Goal: Information Seeking & Learning: Learn about a topic

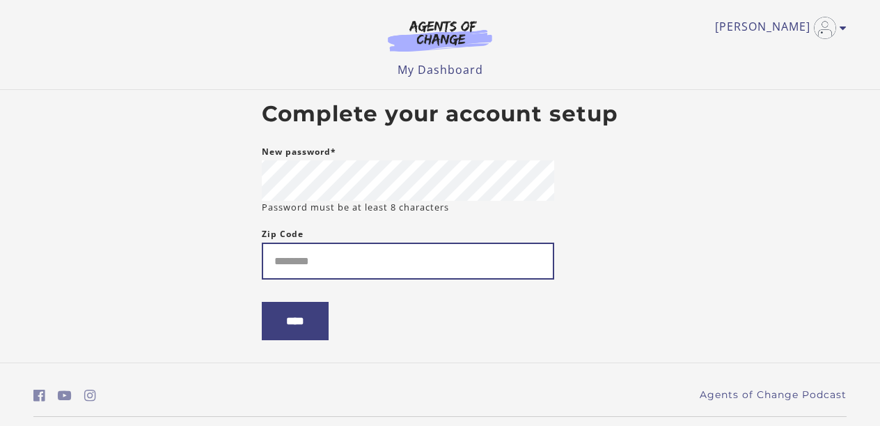
click at [387, 251] on input "Zip Code" at bounding box center [408, 260] width 293 height 37
type input "*****"
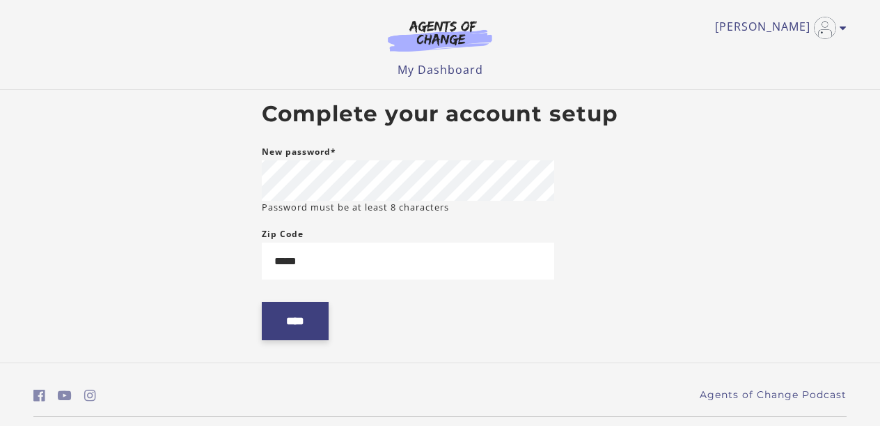
click at [296, 336] on input "****" at bounding box center [295, 321] width 67 height 38
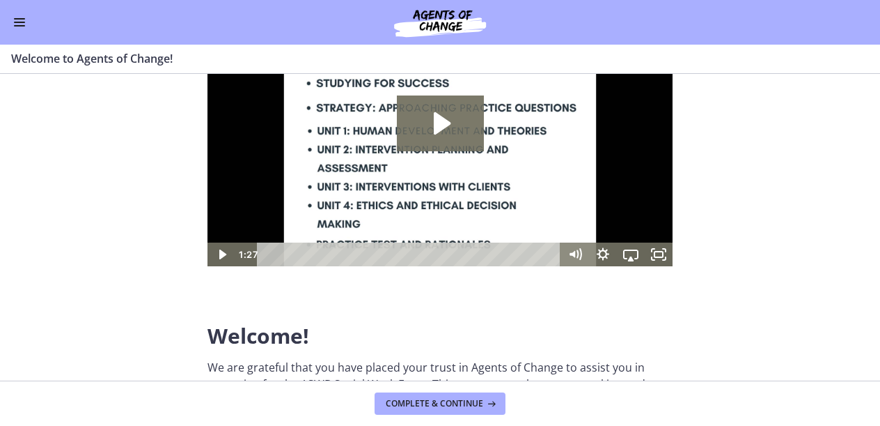
scroll to position [98, 0]
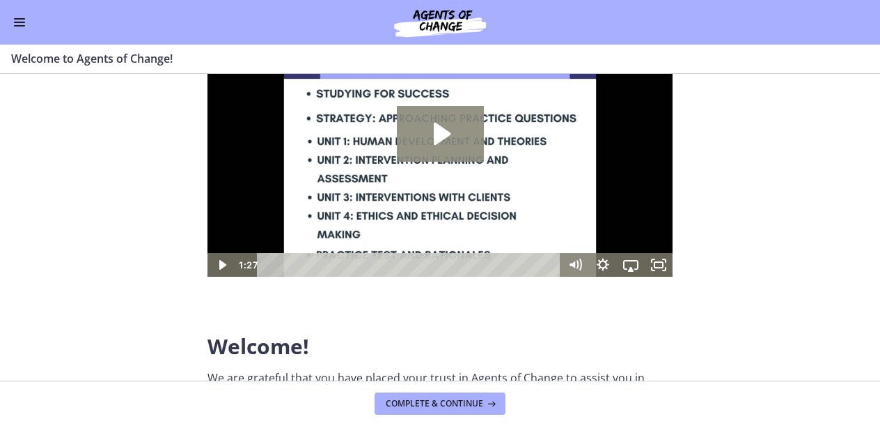
click at [441, 145] on icon "Play Video: c1o6hcmjueu5qasqsu00.mp4" at bounding box center [440, 134] width 87 height 56
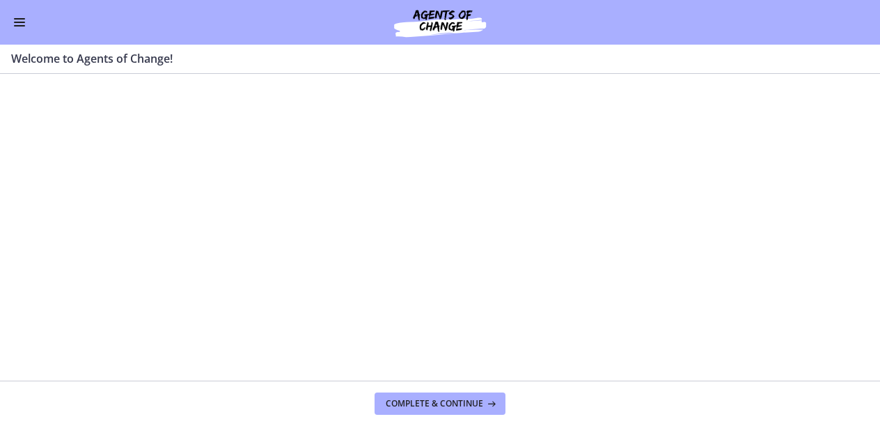
scroll to position [35, 0]
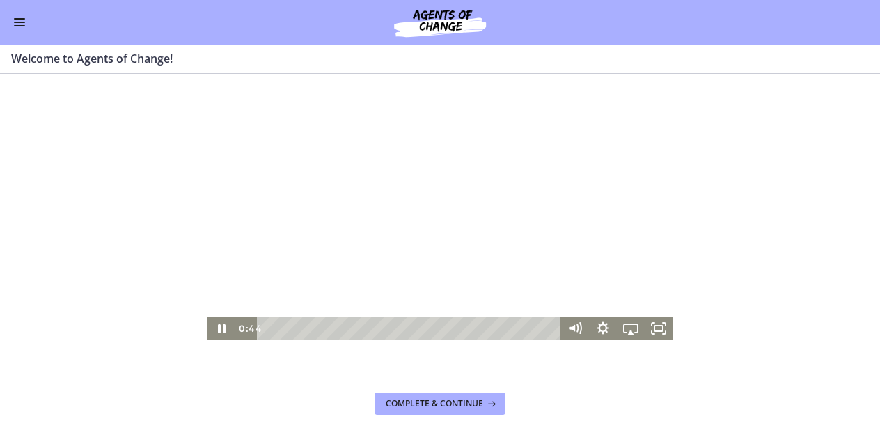
click at [501, 205] on div at bounding box center [440, 209] width 465 height 262
click at [448, 195] on div at bounding box center [440, 209] width 465 height 262
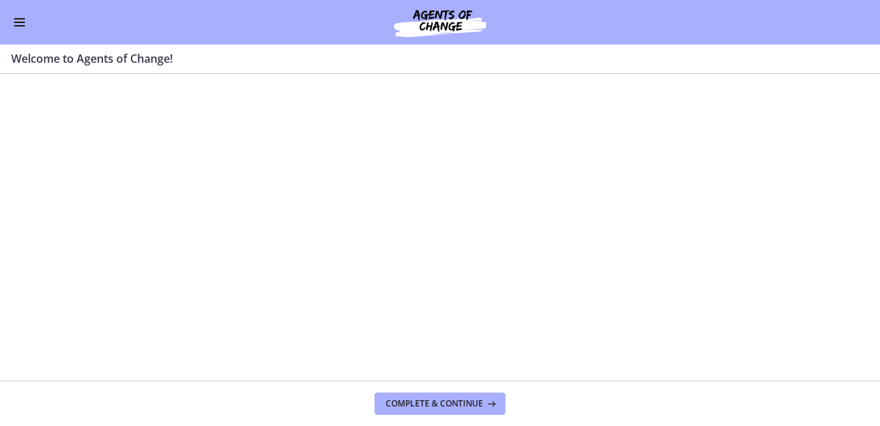
click at [448, 195] on div at bounding box center [440, 209] width 465 height 262
click at [456, 402] on span "Complete & continue" at bounding box center [435, 403] width 98 height 11
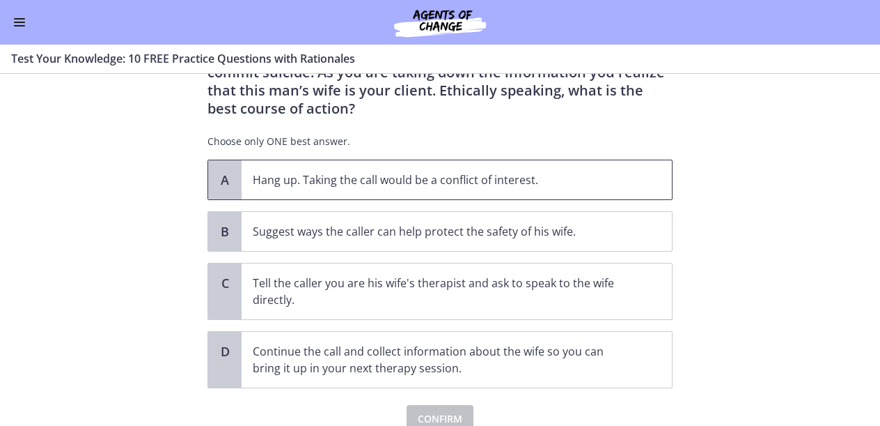
scroll to position [110, 0]
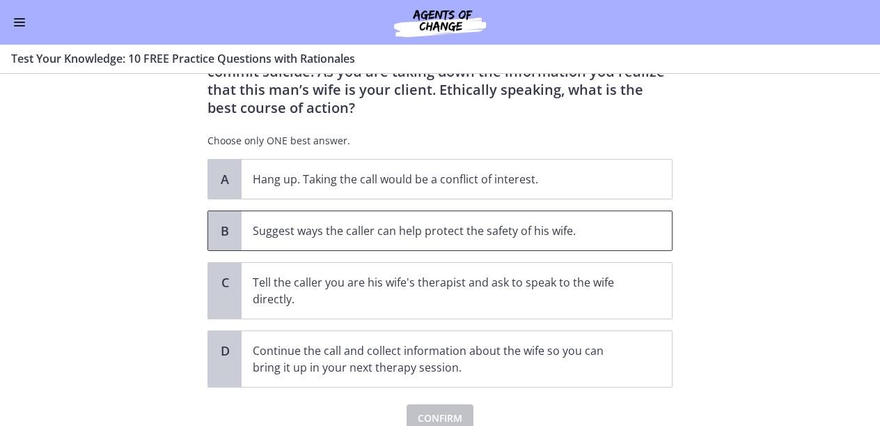
click at [406, 230] on p "Suggest ways the caller can help protect the safety of his wife." at bounding box center [443, 230] width 380 height 17
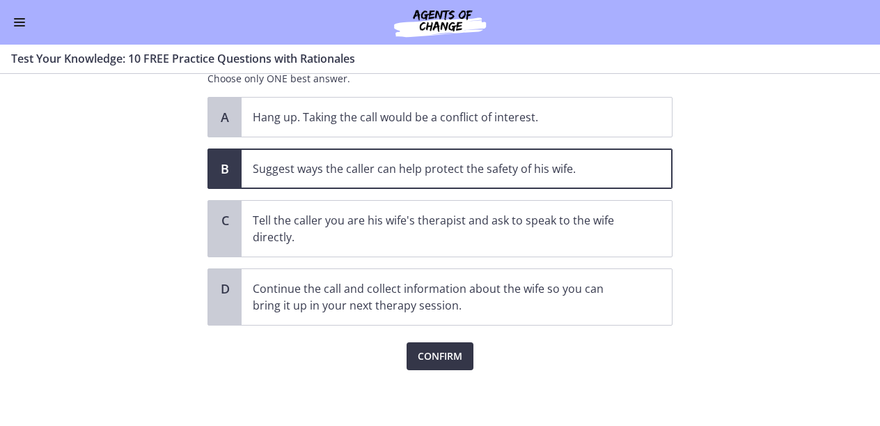
scroll to position [172, 0]
click at [440, 350] on span "Confirm" at bounding box center [440, 356] width 45 height 17
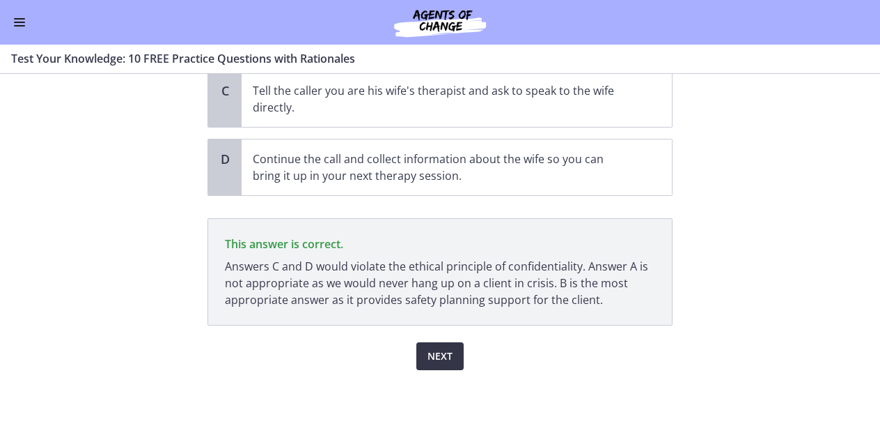
scroll to position [302, 0]
click at [449, 356] on span "Next" at bounding box center [440, 356] width 25 height 17
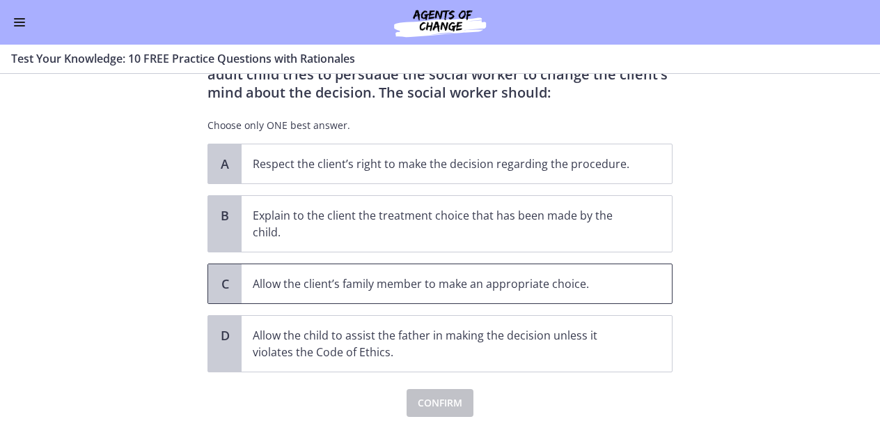
scroll to position [118, 0]
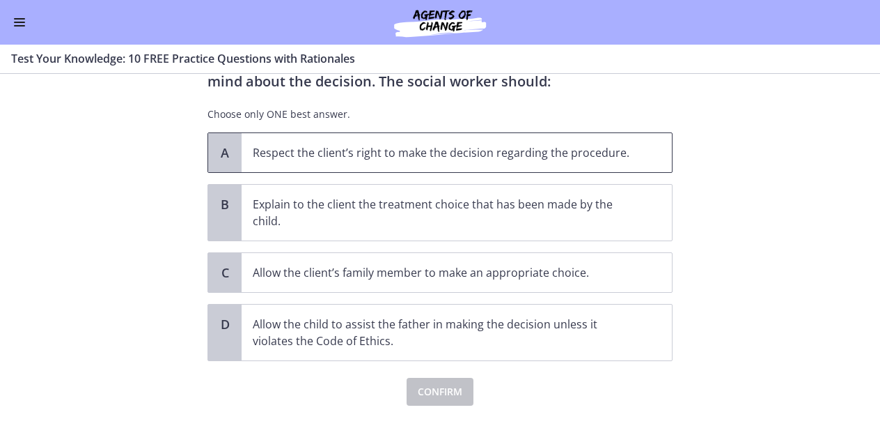
click at [425, 163] on span "Respect the client’s right to make the decision regarding the procedure." at bounding box center [457, 152] width 430 height 39
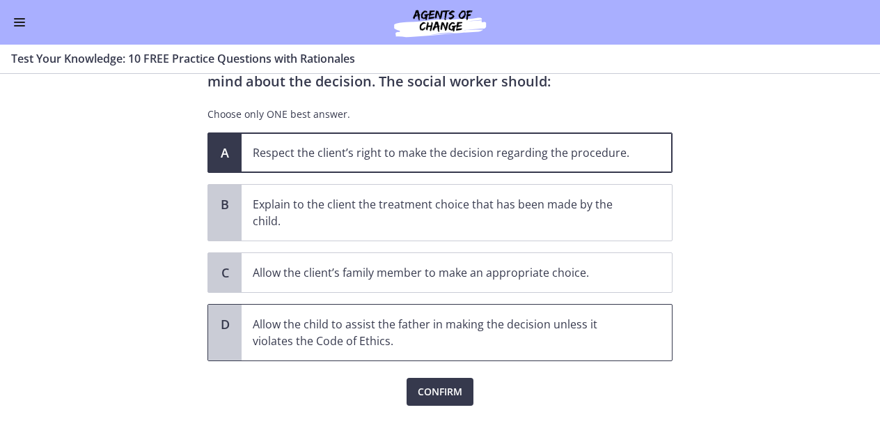
click at [375, 326] on p "Allow the child to assist the father in making the decision unless it violates …" at bounding box center [443, 332] width 380 height 33
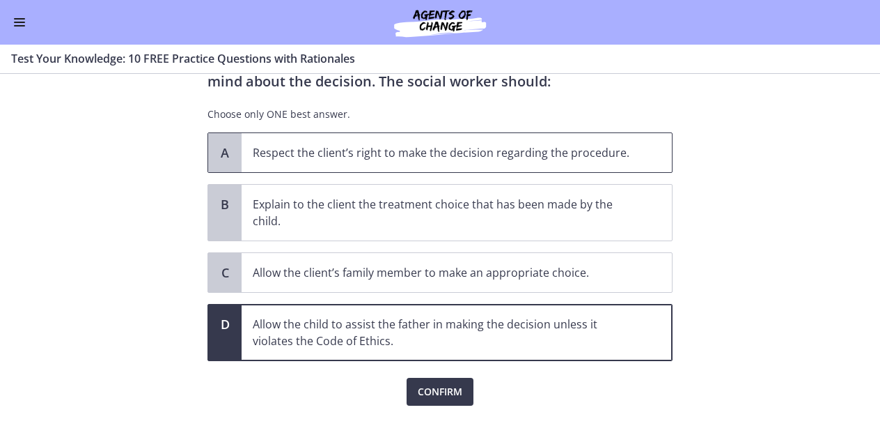
click at [372, 167] on span "Respect the client’s right to make the decision regarding the procedure." at bounding box center [457, 152] width 430 height 39
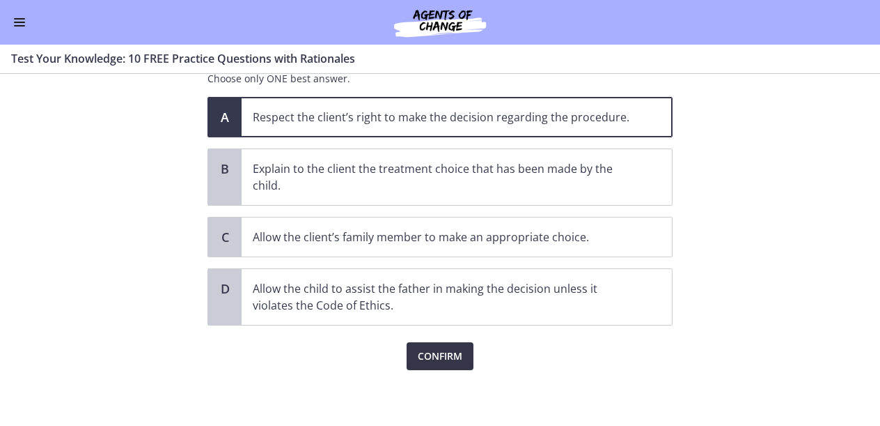
scroll to position [154, 0]
click at [451, 352] on span "Confirm" at bounding box center [440, 356] width 45 height 17
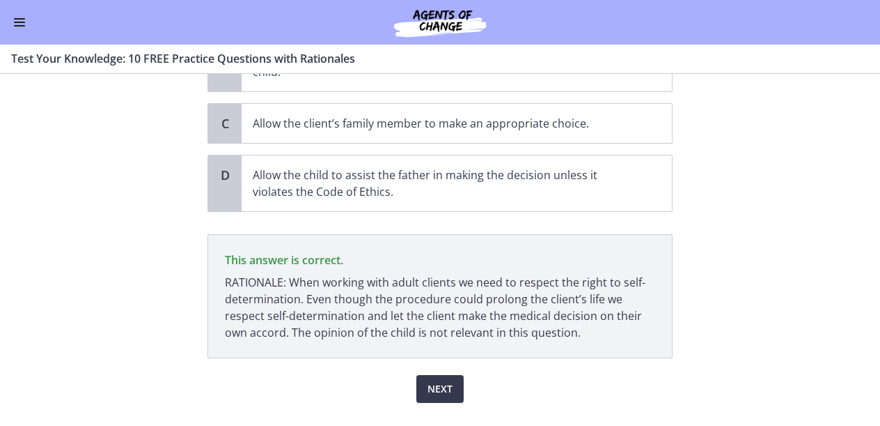
scroll to position [300, 0]
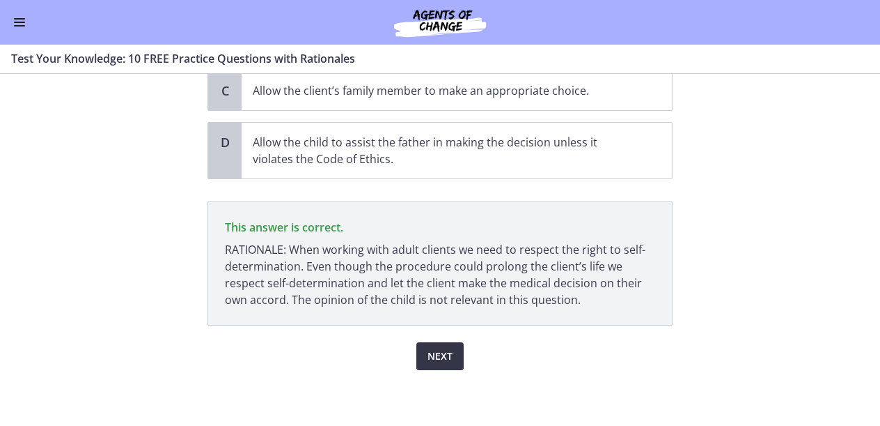
click at [439, 357] on span "Next" at bounding box center [440, 356] width 25 height 17
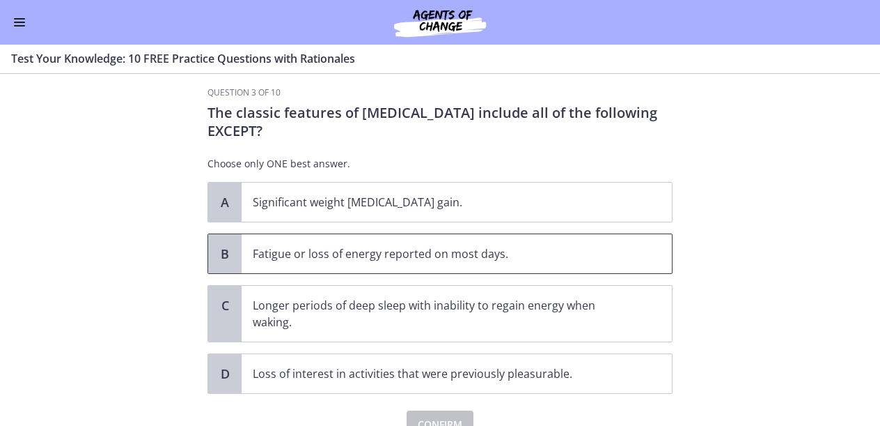
scroll to position [15, 0]
click at [382, 333] on span "Longer periods of deep sleep with inability to regain energy when waking." at bounding box center [457, 313] width 430 height 56
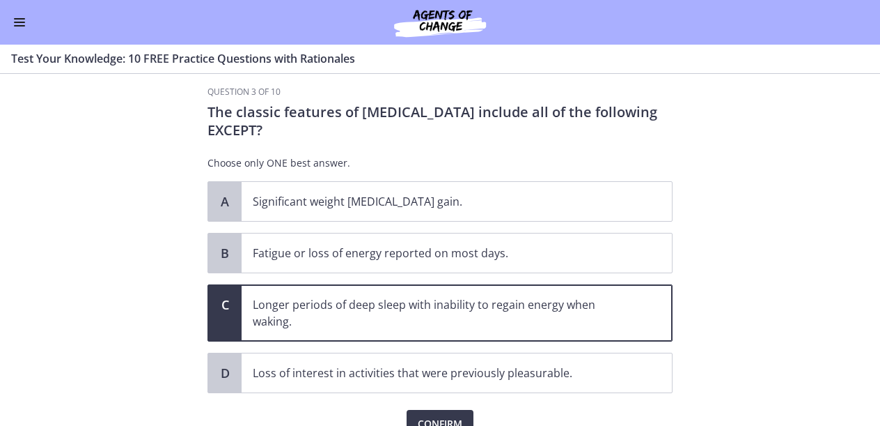
scroll to position [61, 0]
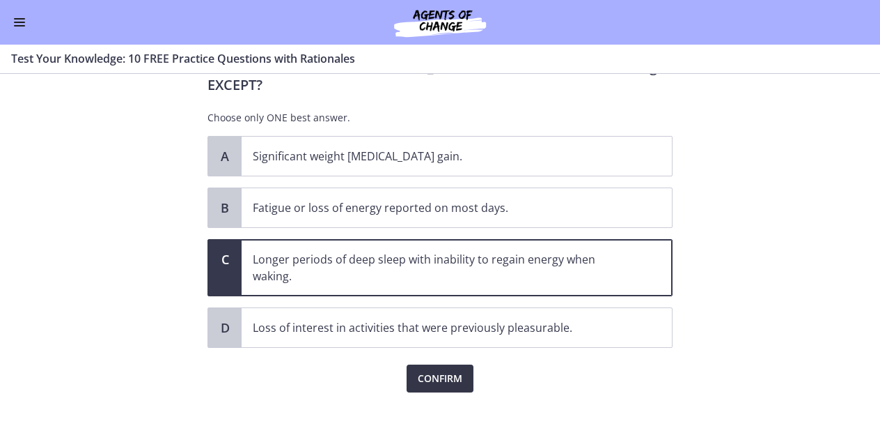
click at [447, 369] on button "Confirm" at bounding box center [440, 378] width 67 height 28
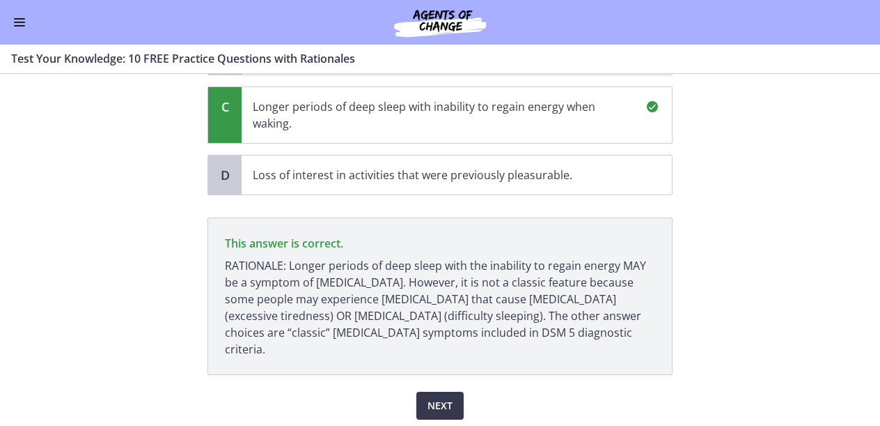
scroll to position [246, 0]
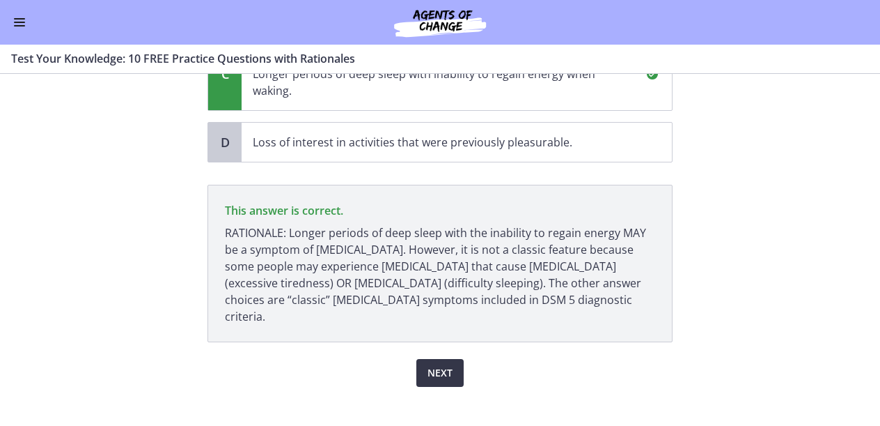
click at [451, 364] on span "Next" at bounding box center [440, 372] width 25 height 17
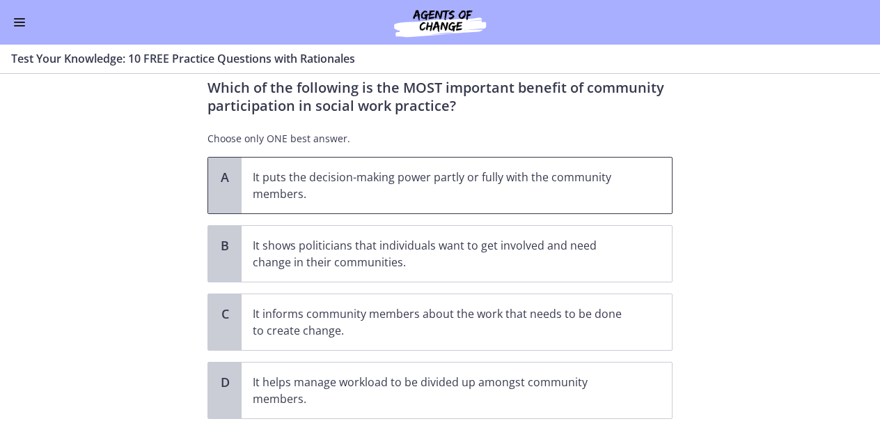
scroll to position [42, 0]
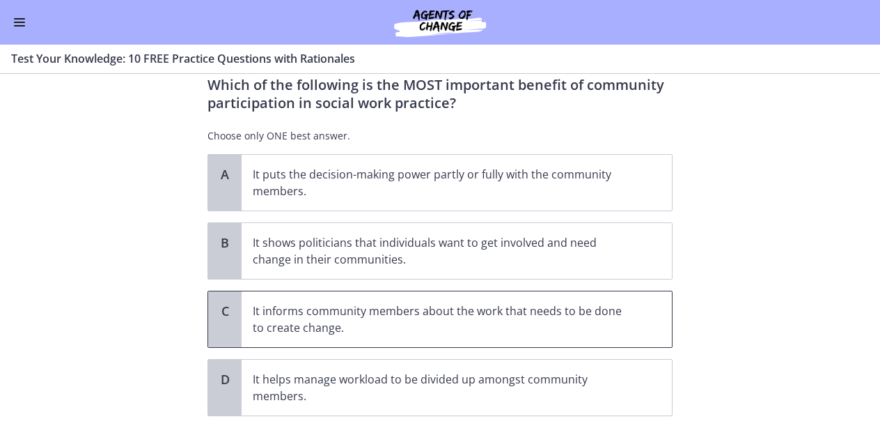
click at [420, 329] on p "It informs community members about the work that needs to be done to create cha…" at bounding box center [443, 318] width 380 height 33
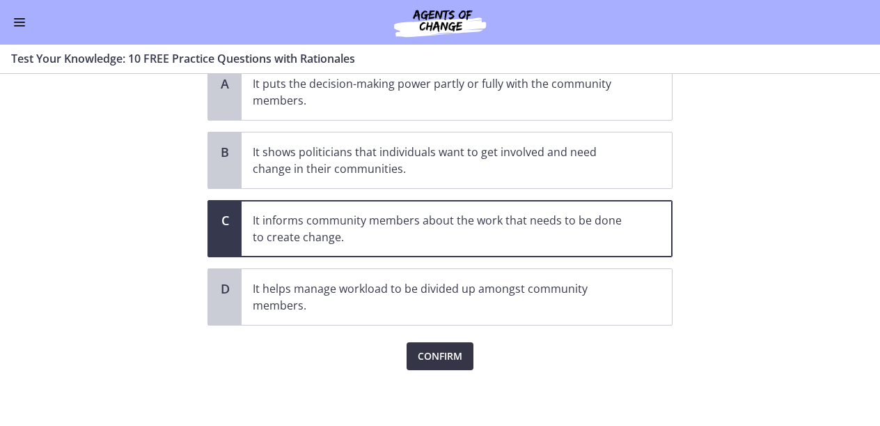
scroll to position [133, 0]
click at [442, 364] on span "Confirm" at bounding box center [440, 356] width 45 height 17
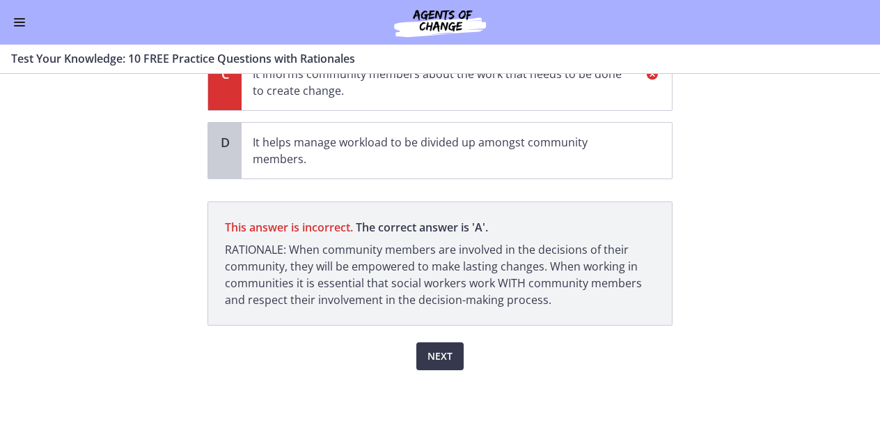
scroll to position [279, 0]
click at [443, 352] on span "Next" at bounding box center [440, 356] width 25 height 17
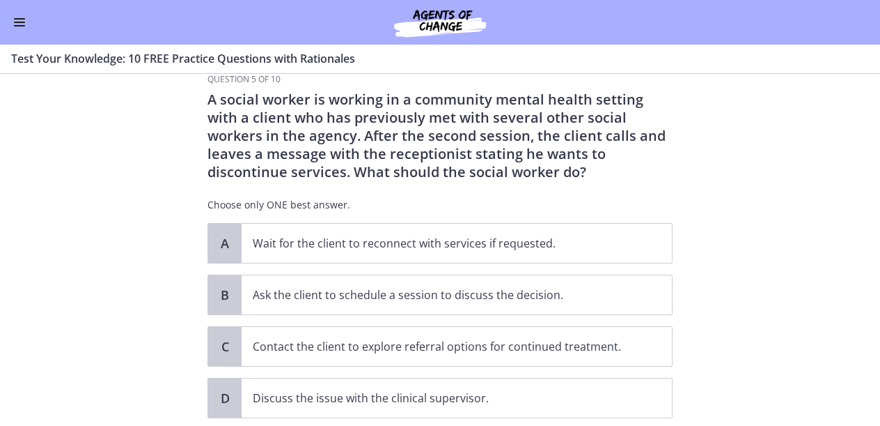
scroll to position [30, 0]
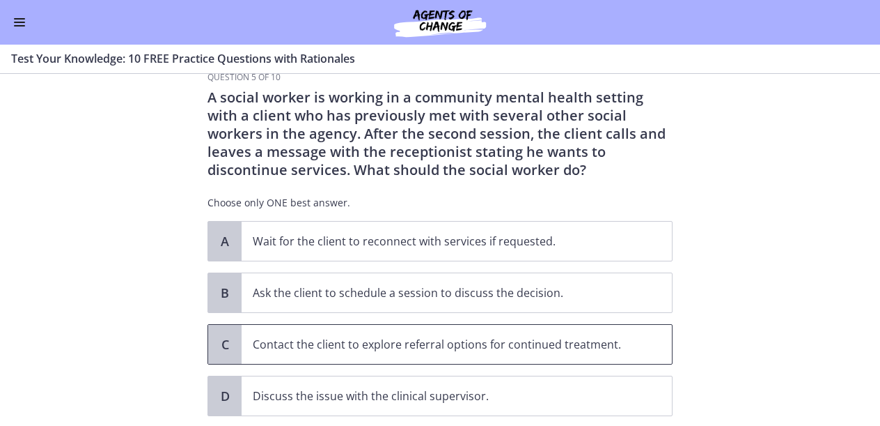
click at [420, 348] on p "Contact the client to explore referral options for continued treatment." at bounding box center [443, 344] width 380 height 17
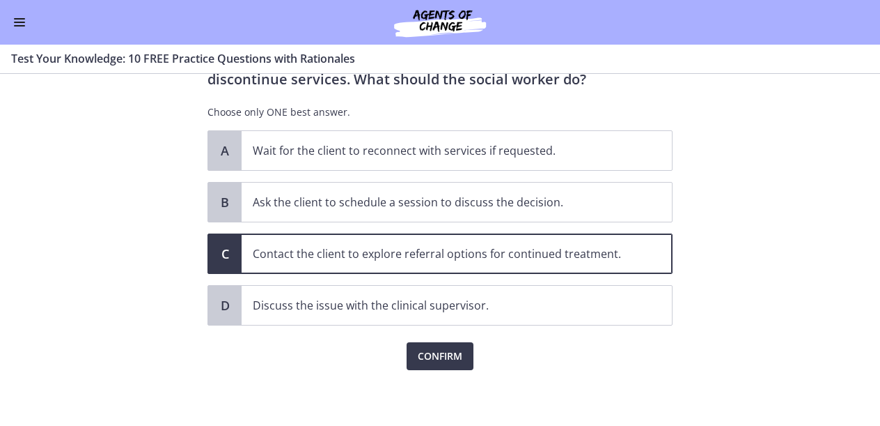
scroll to position [120, 0]
click at [445, 359] on span "Confirm" at bounding box center [440, 356] width 45 height 17
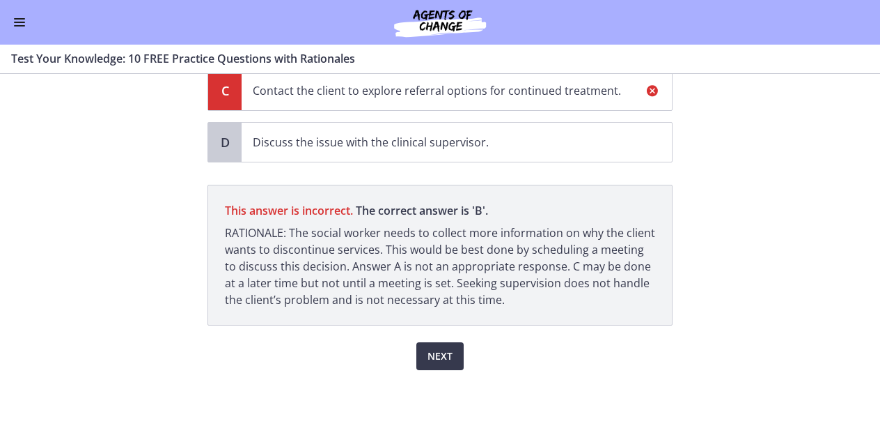
scroll to position [283, 0]
click at [438, 363] on span "Next" at bounding box center [440, 356] width 25 height 17
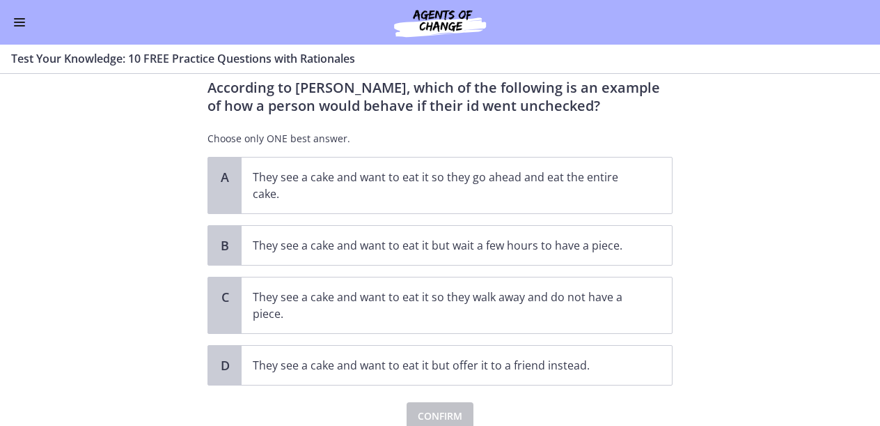
scroll to position [40, 0]
click at [378, 193] on p "They see a cake and want to eat it so they go ahead and eat the entire cake." at bounding box center [443, 184] width 380 height 33
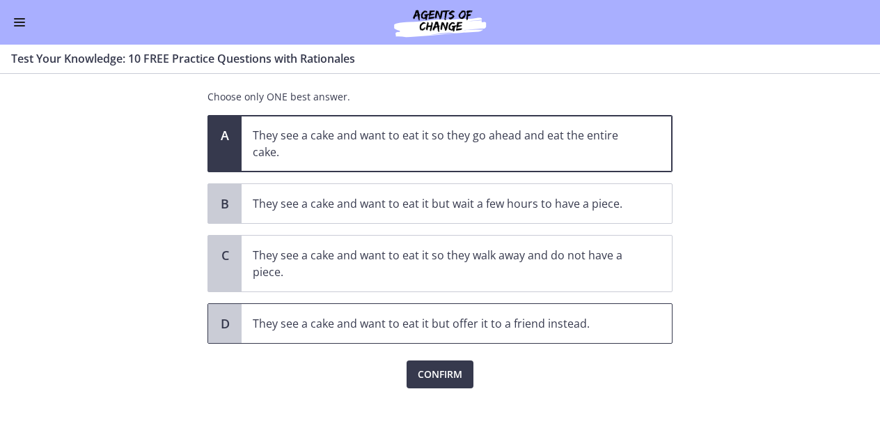
scroll to position [81, 0]
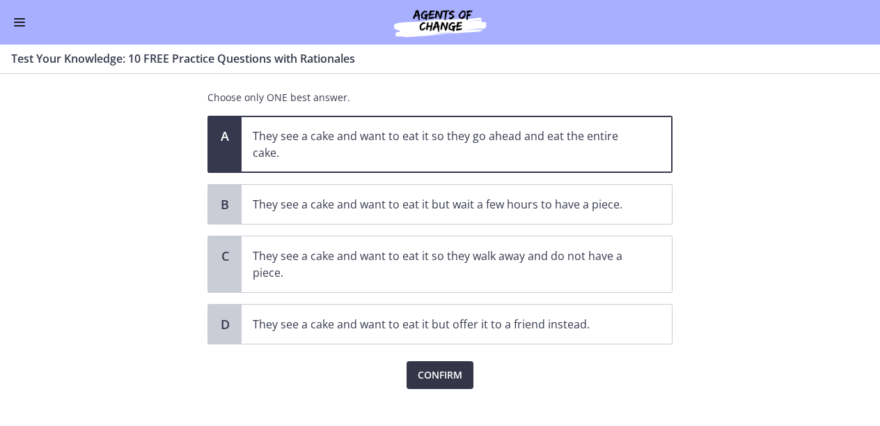
click at [442, 371] on span "Confirm" at bounding box center [440, 374] width 45 height 17
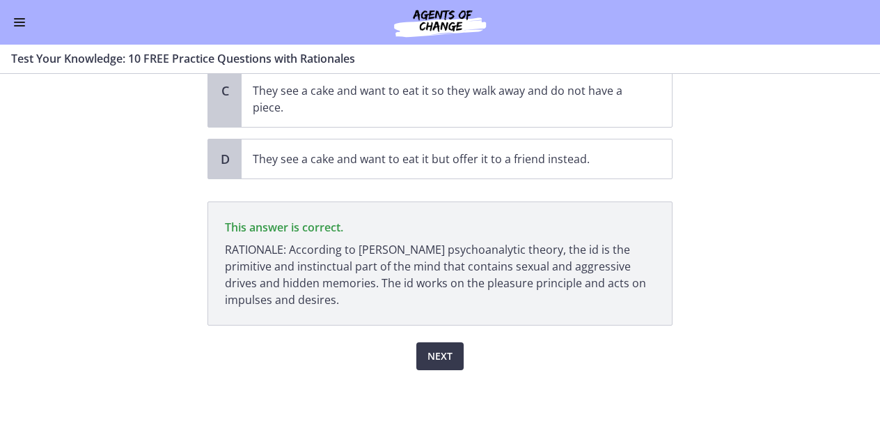
scroll to position [246, 0]
click at [449, 357] on span "Next" at bounding box center [440, 356] width 25 height 17
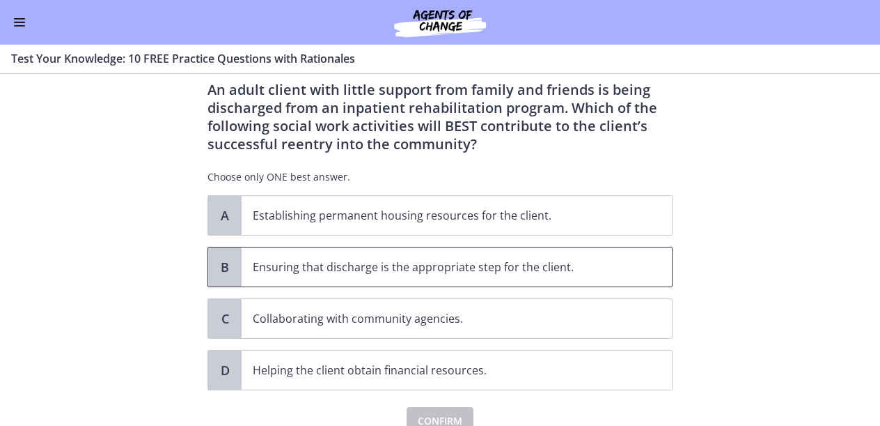
scroll to position [49, 0]
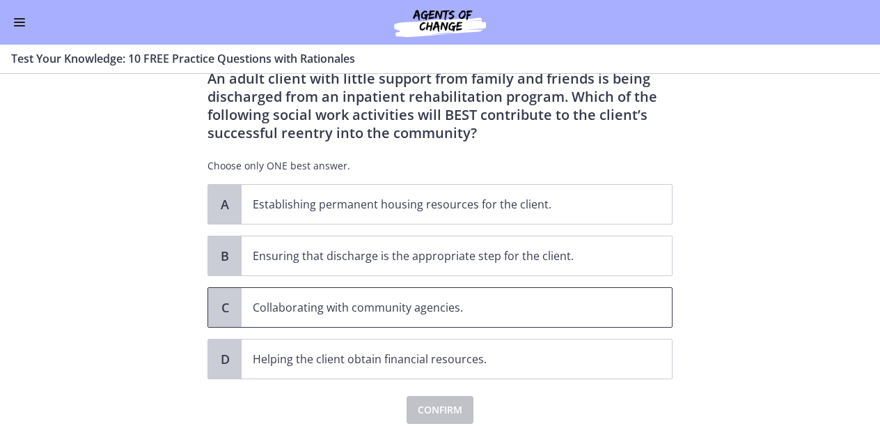
click at [453, 309] on p "Collaborating with community agencies." at bounding box center [443, 307] width 380 height 17
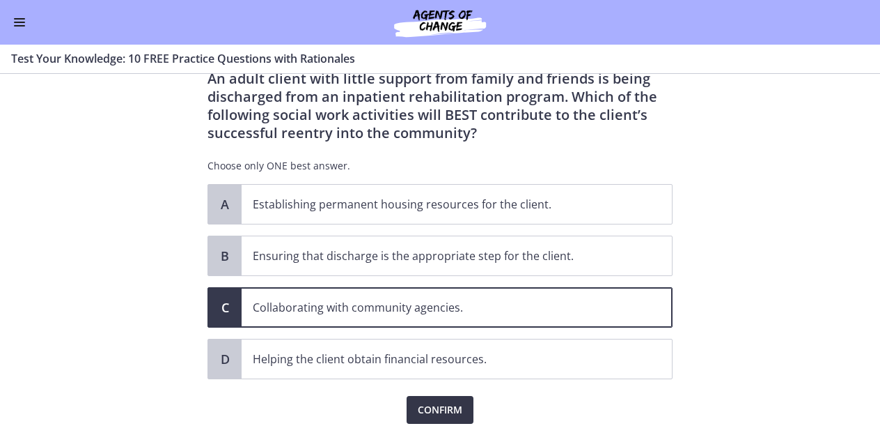
click at [462, 407] on span "Confirm" at bounding box center [440, 409] width 45 height 17
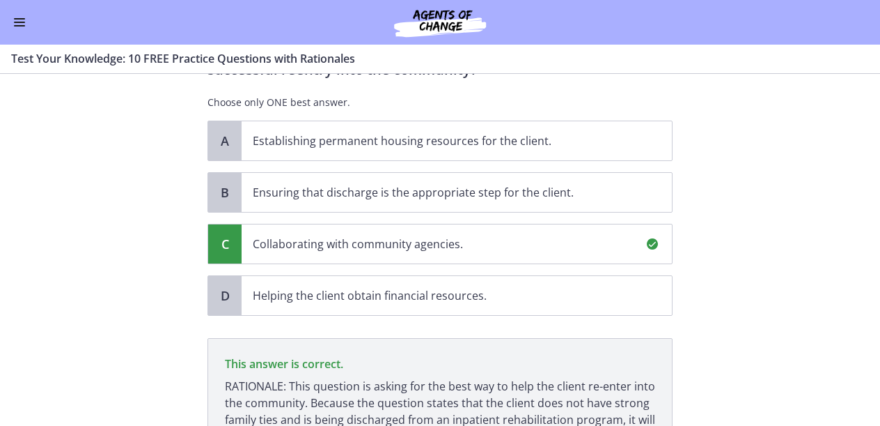
scroll to position [265, 0]
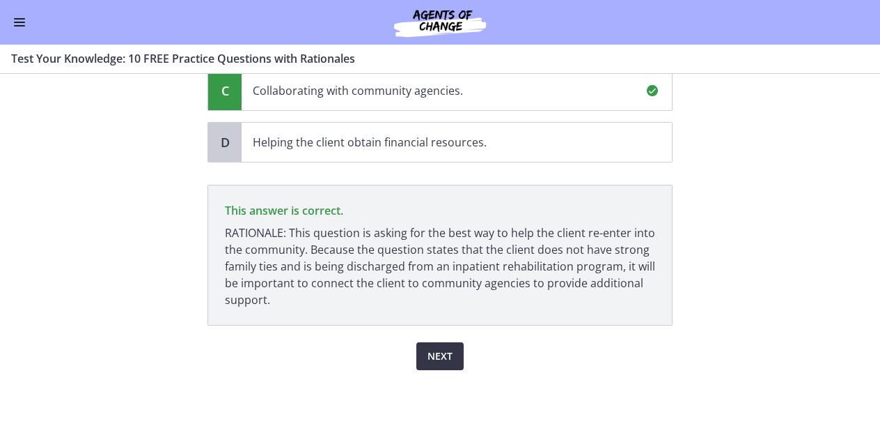
click at [443, 347] on button "Next" at bounding box center [440, 356] width 47 height 28
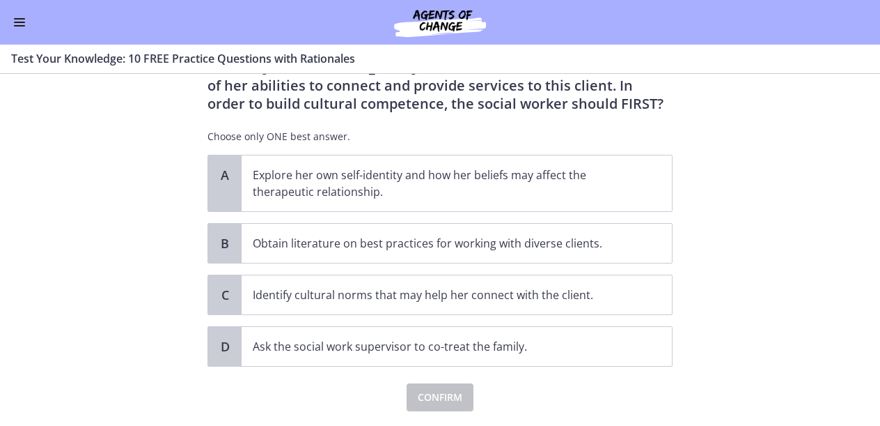
scroll to position [139, 0]
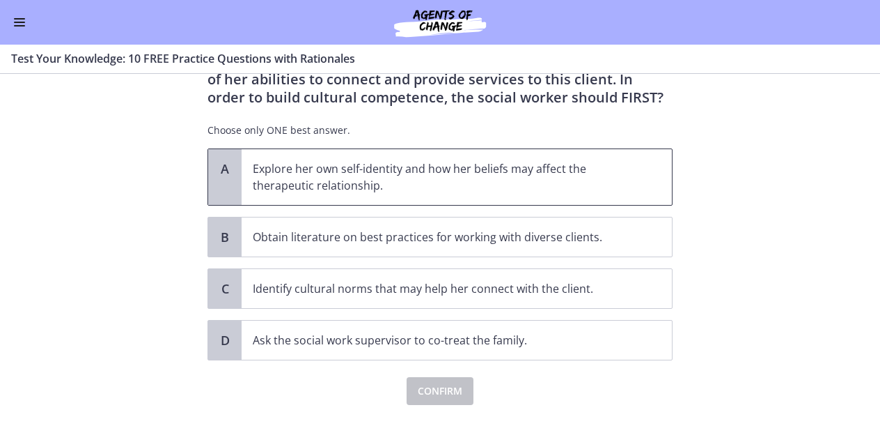
click at [412, 181] on p "Explore her own self-identity and how her beliefs may affect the therapeutic re…" at bounding box center [443, 176] width 380 height 33
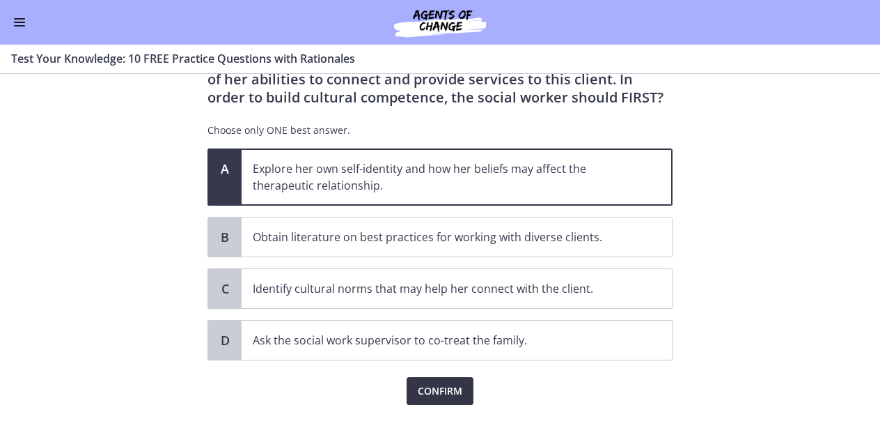
click at [442, 391] on span "Confirm" at bounding box center [440, 390] width 45 height 17
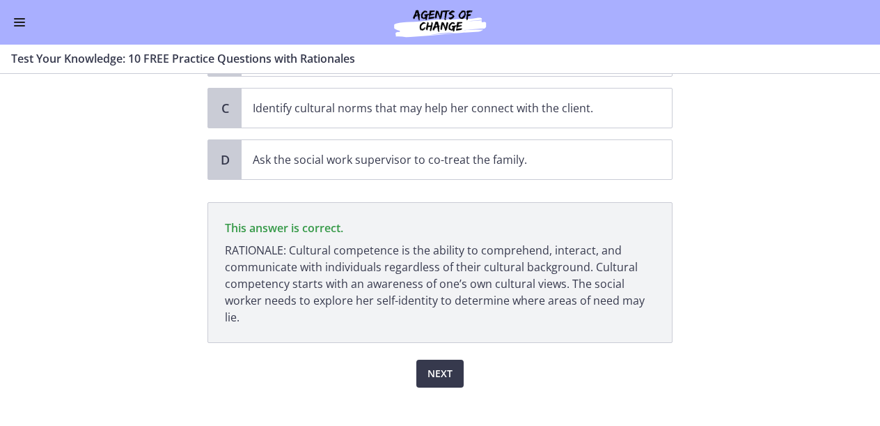
scroll to position [336, 0]
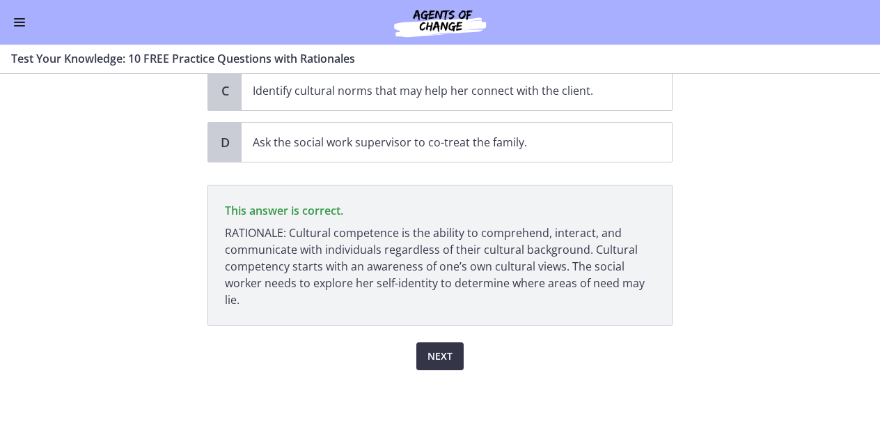
click at [431, 357] on span "Next" at bounding box center [440, 356] width 25 height 17
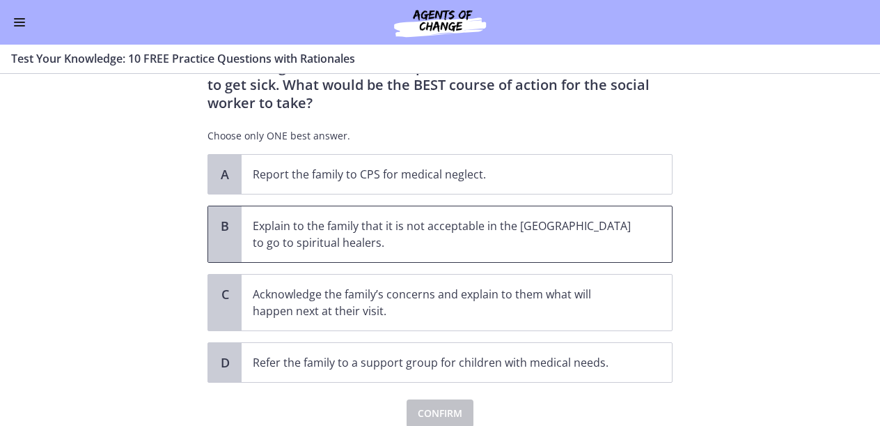
scroll to position [157, 0]
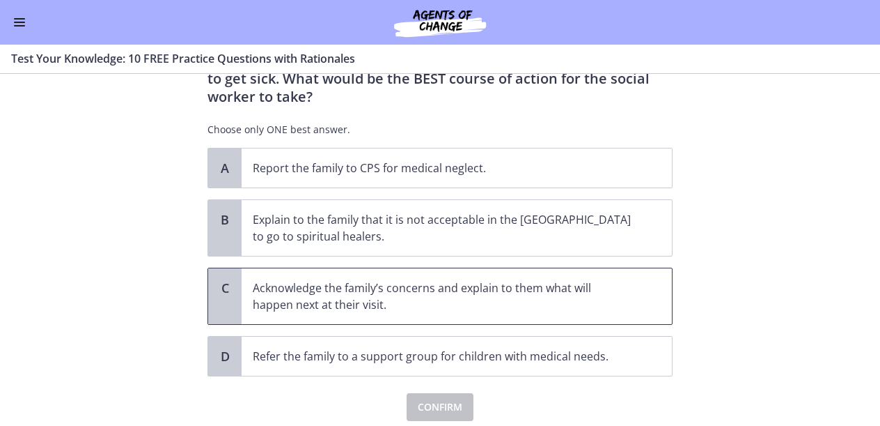
click at [420, 284] on p "Acknowledge the family’s concerns and explain to them what will happen next at …" at bounding box center [443, 295] width 380 height 33
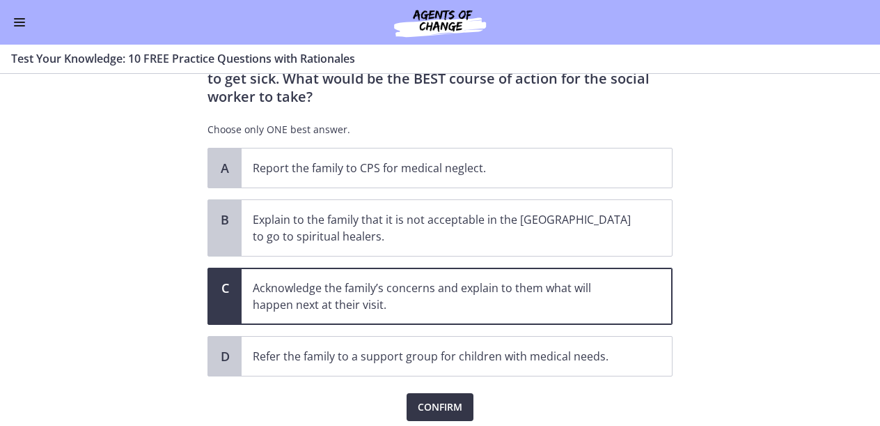
click at [443, 398] on span "Confirm" at bounding box center [440, 406] width 45 height 17
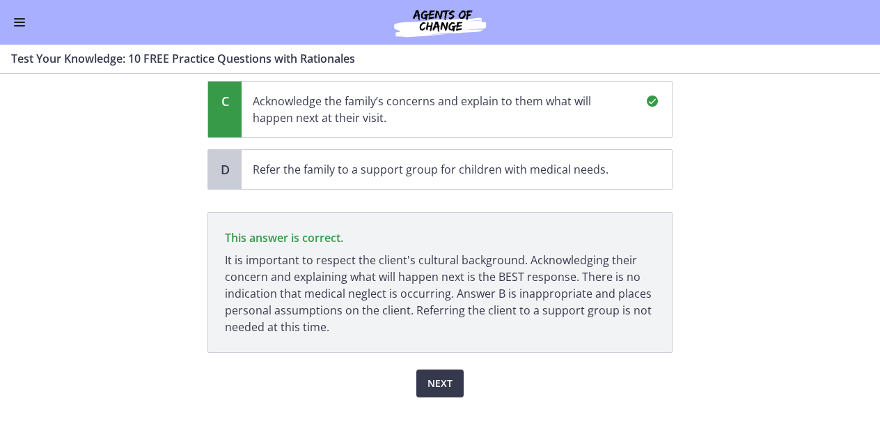
scroll to position [353, 0]
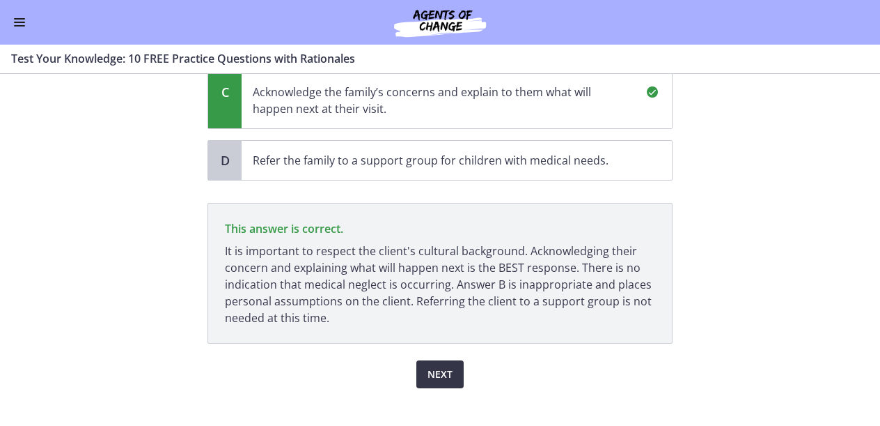
click at [448, 366] on span "Next" at bounding box center [440, 374] width 25 height 17
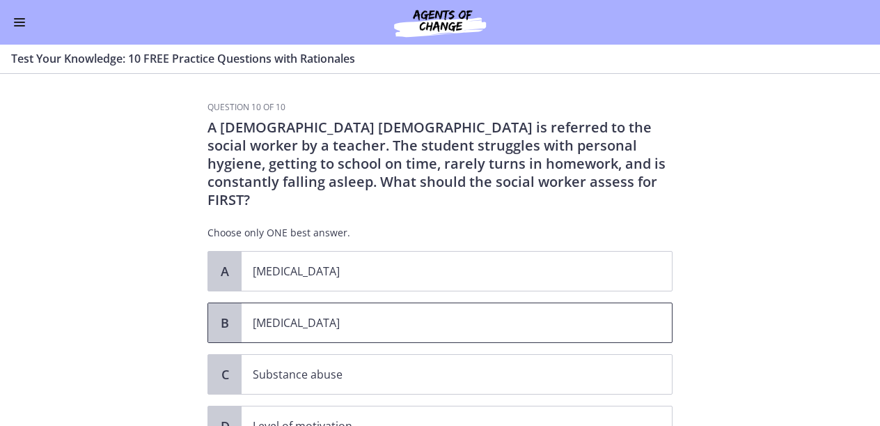
click at [315, 314] on p "[MEDICAL_DATA]" at bounding box center [443, 322] width 380 height 17
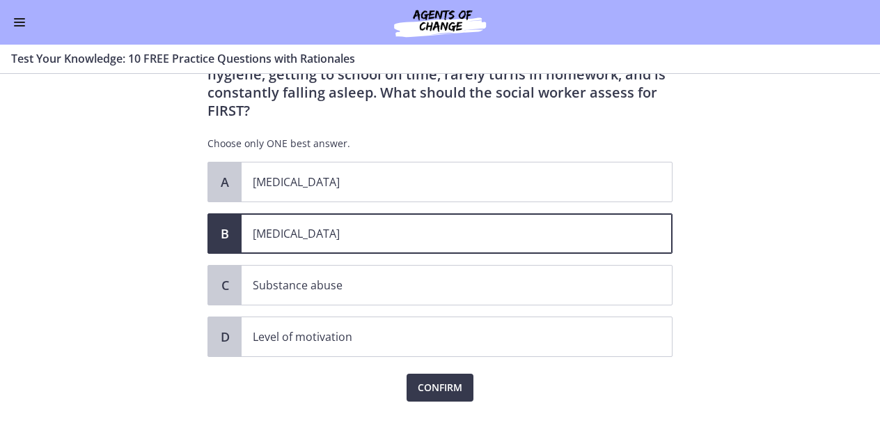
scroll to position [91, 0]
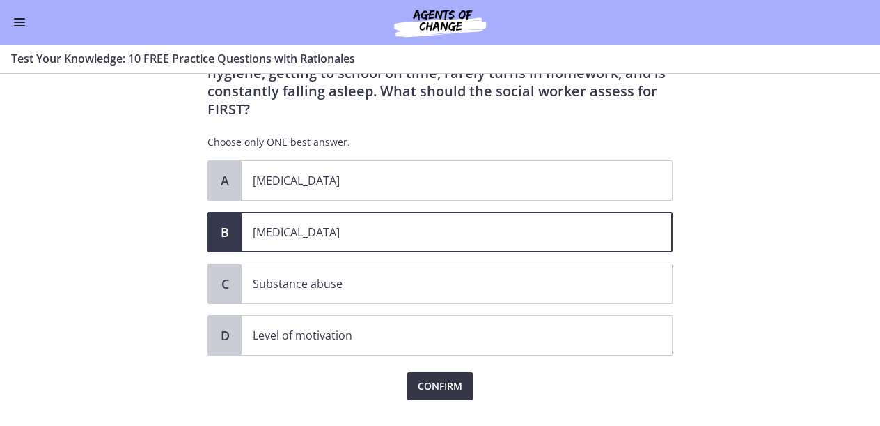
click at [442, 378] on span "Confirm" at bounding box center [440, 386] width 45 height 17
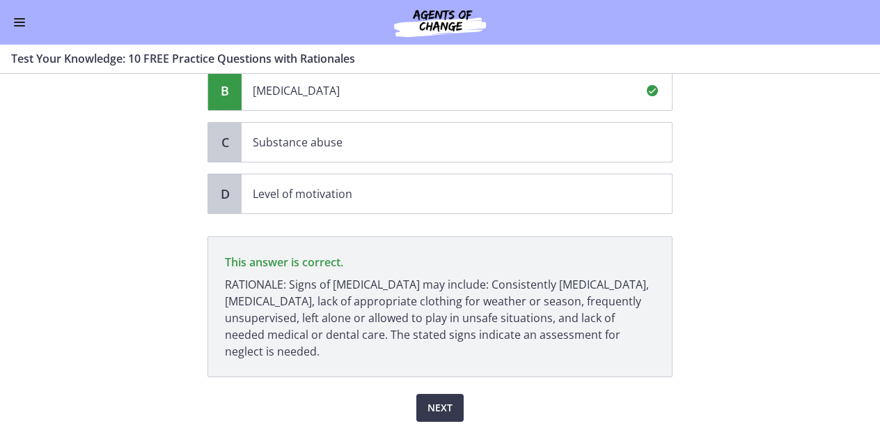
scroll to position [265, 0]
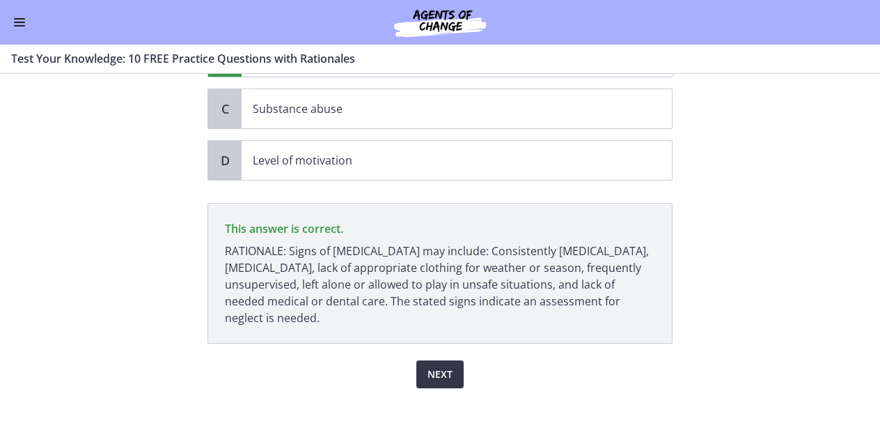
click at [440, 366] on span "Next" at bounding box center [440, 374] width 25 height 17
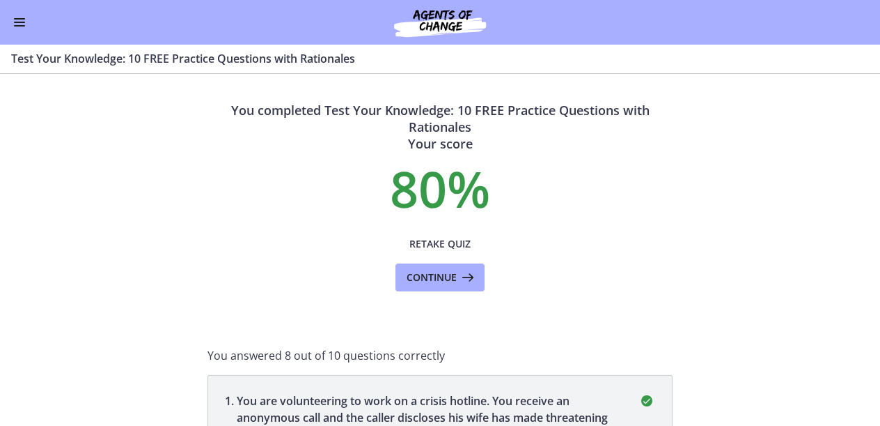
scroll to position [0, 0]
click at [446, 283] on span "Continue" at bounding box center [432, 277] width 50 height 17
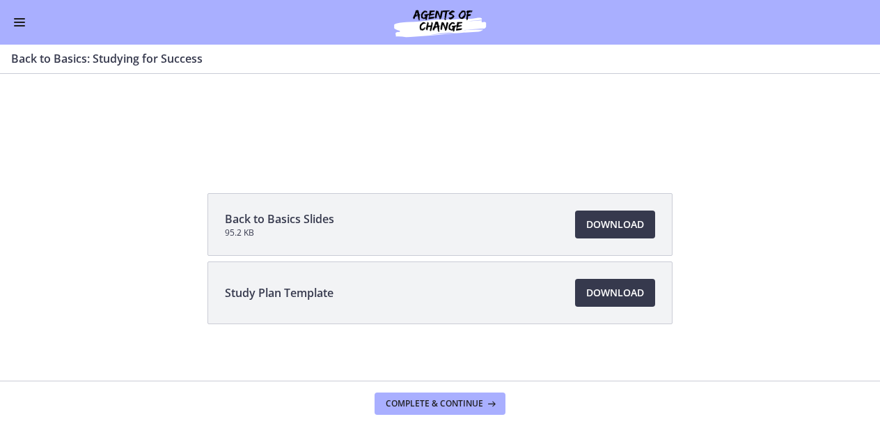
scroll to position [166, 0]
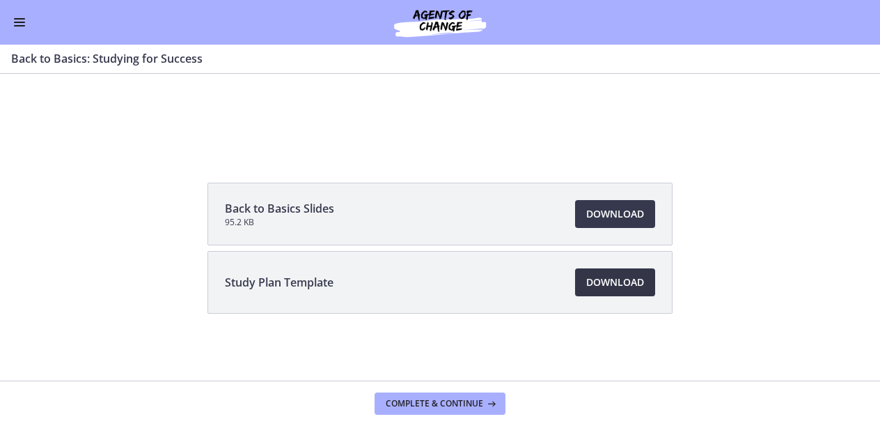
click at [632, 283] on span "Download Opens in a new window" at bounding box center [615, 282] width 58 height 17
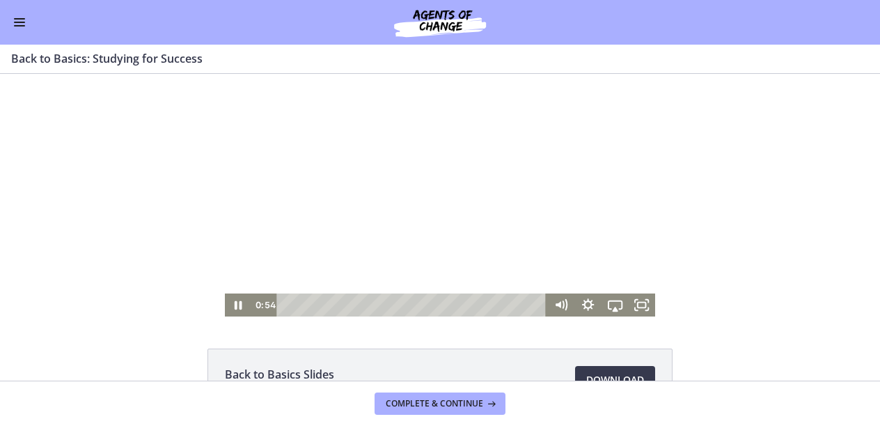
scroll to position [0, 0]
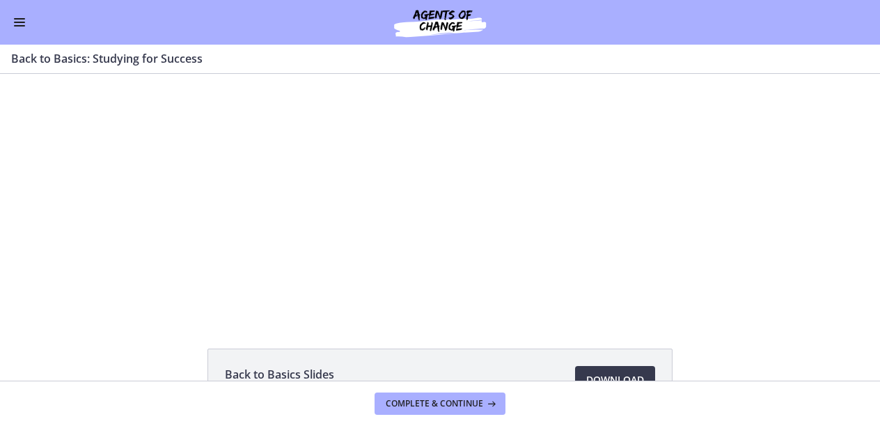
click at [380, 229] on div at bounding box center [440, 195] width 431 height 242
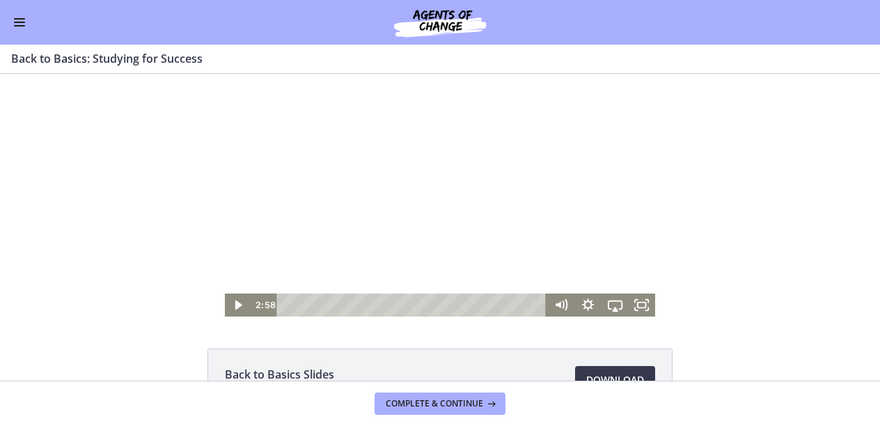
click at [398, 192] on div at bounding box center [440, 195] width 431 height 242
click at [419, 152] on div at bounding box center [440, 195] width 431 height 242
click at [421, 208] on div at bounding box center [440, 195] width 431 height 242
click at [612, 308] on icon "Airplay" at bounding box center [615, 305] width 32 height 28
click at [612, 308] on icon "Airplay" at bounding box center [615, 304] width 27 height 23
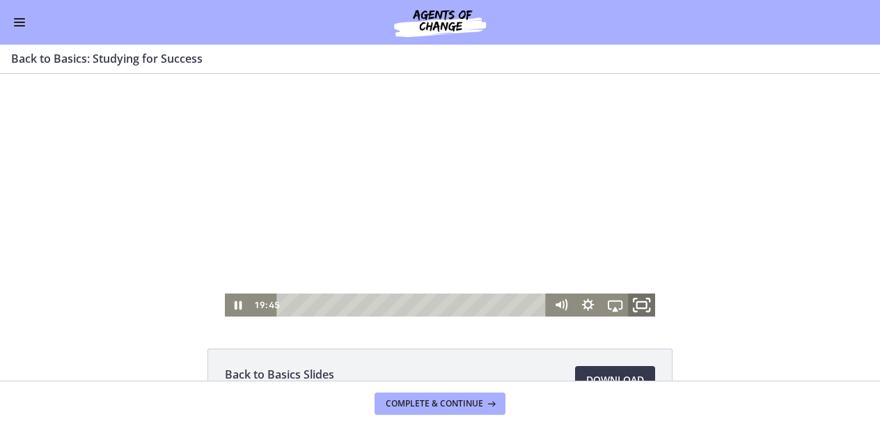
click at [644, 307] on rect "Fullscreen" at bounding box center [642, 305] width 10 height 6
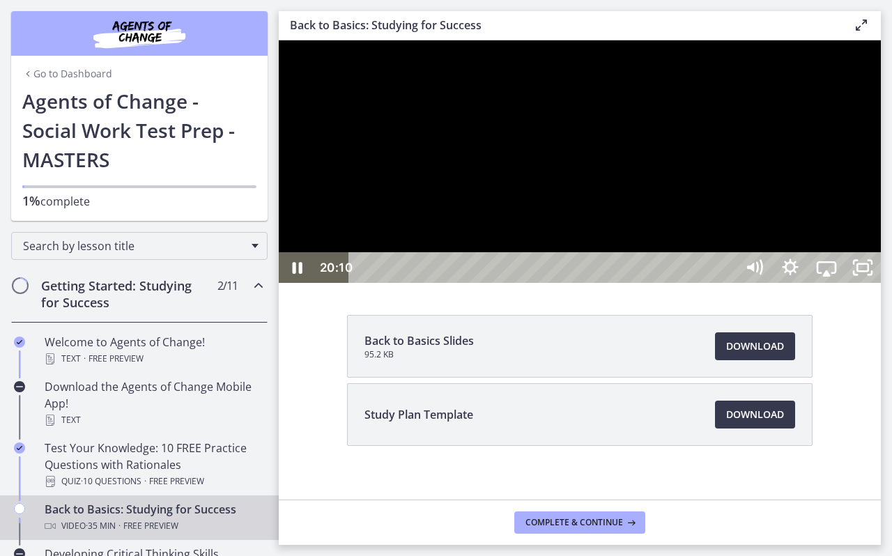
click at [809, 283] on div at bounding box center [580, 161] width 602 height 242
click at [736, 82] on div at bounding box center [580, 161] width 602 height 242
click at [766, 283] on div at bounding box center [580, 161] width 602 height 242
